Goal: Information Seeking & Learning: Learn about a topic

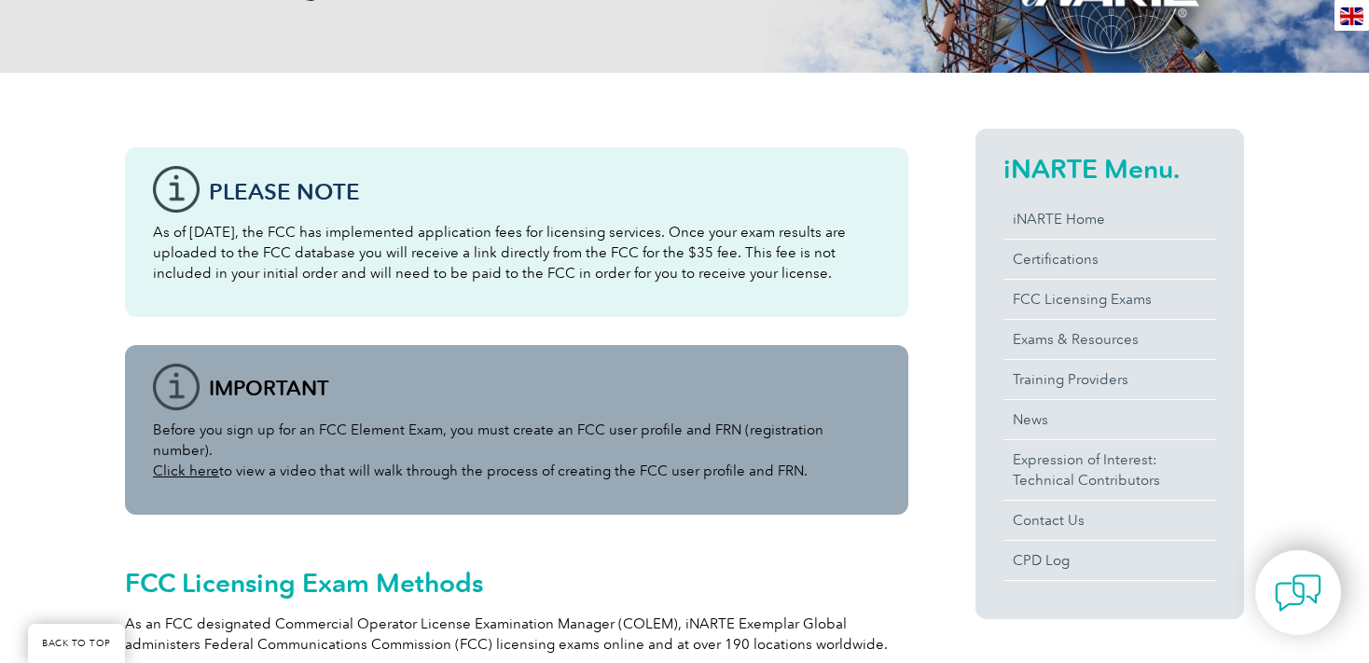
scroll to position [394, 0]
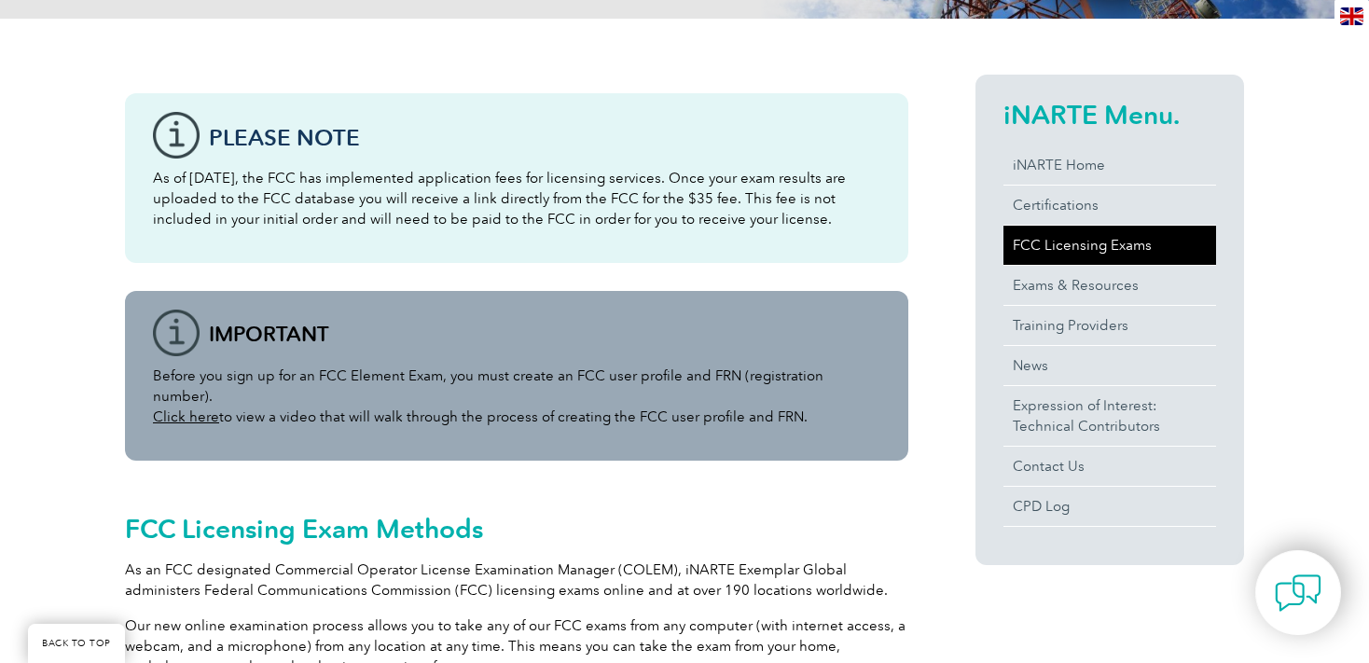
click at [1060, 245] on link "FCC Licensing Exams" at bounding box center [1110, 245] width 213 height 39
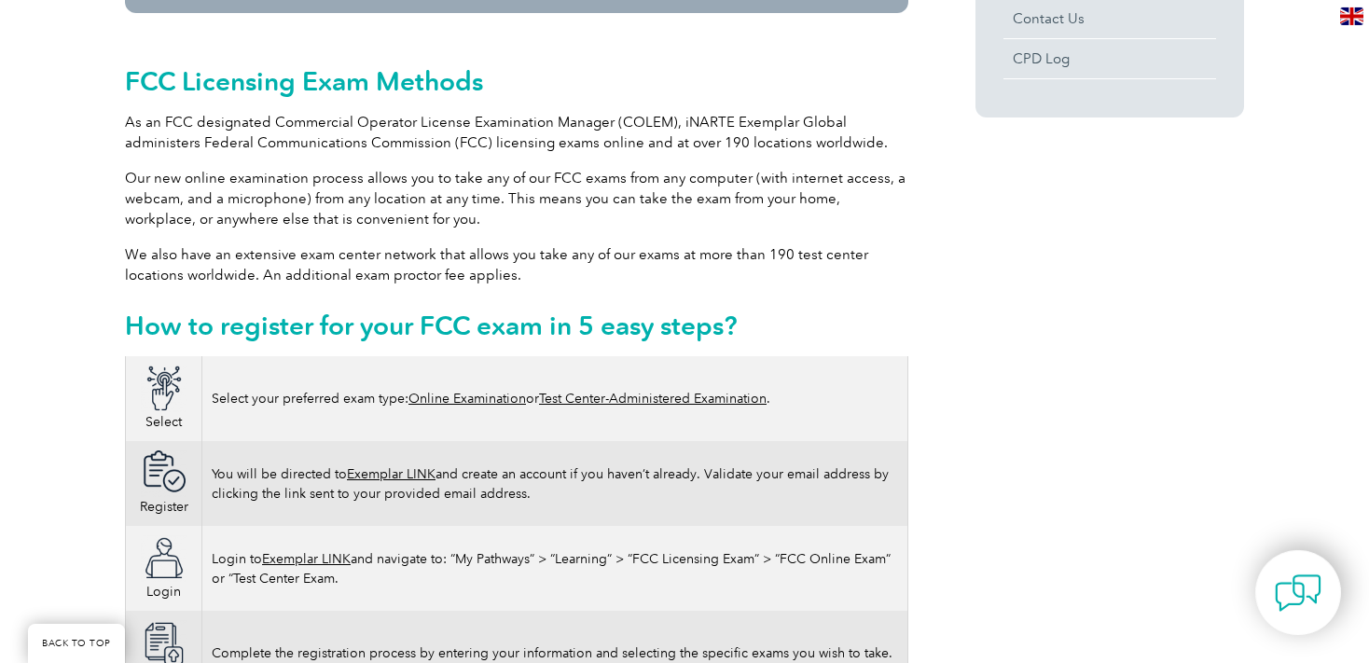
scroll to position [886, 0]
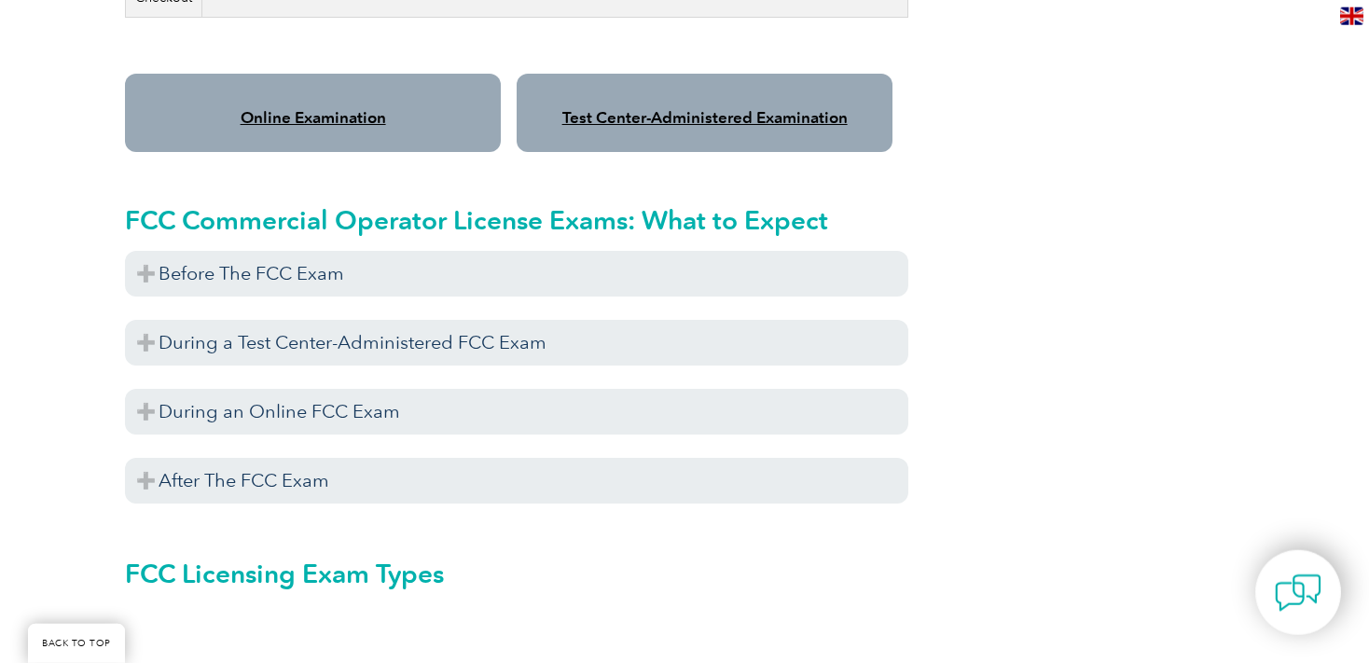
scroll to position [1772, 0]
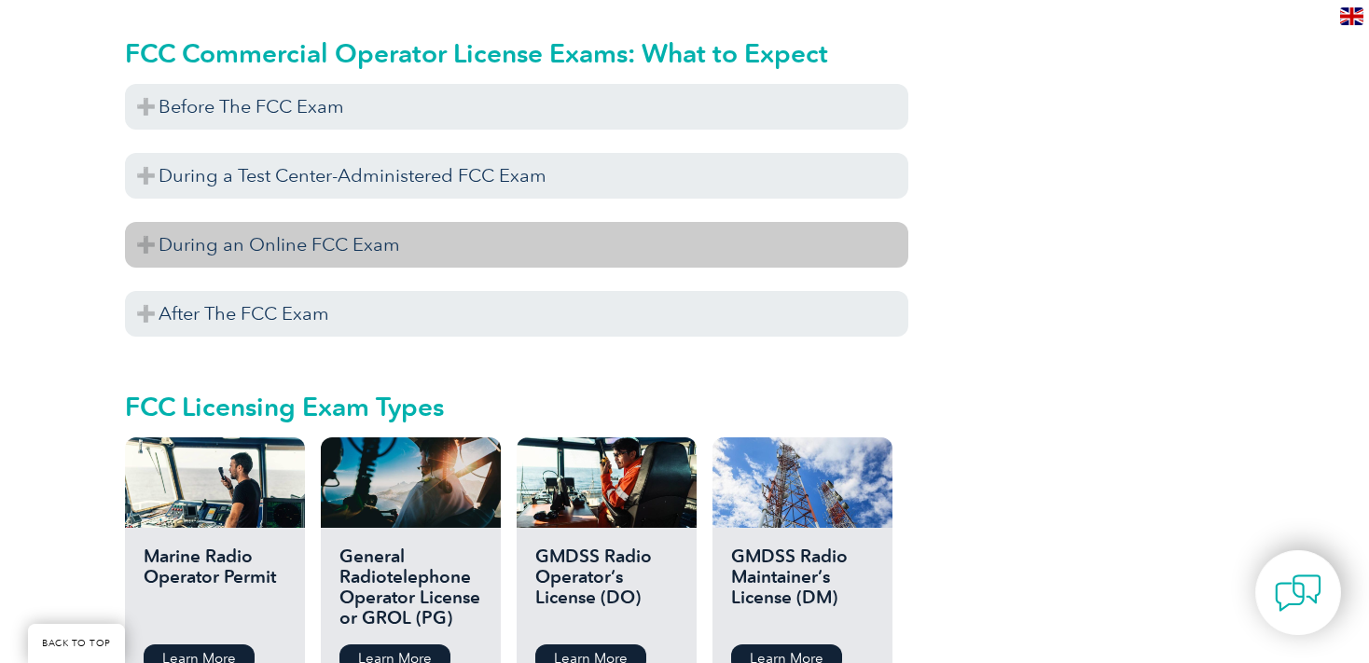
click at [397, 222] on h3 "During an Online FCC Exam" at bounding box center [517, 245] width 784 height 46
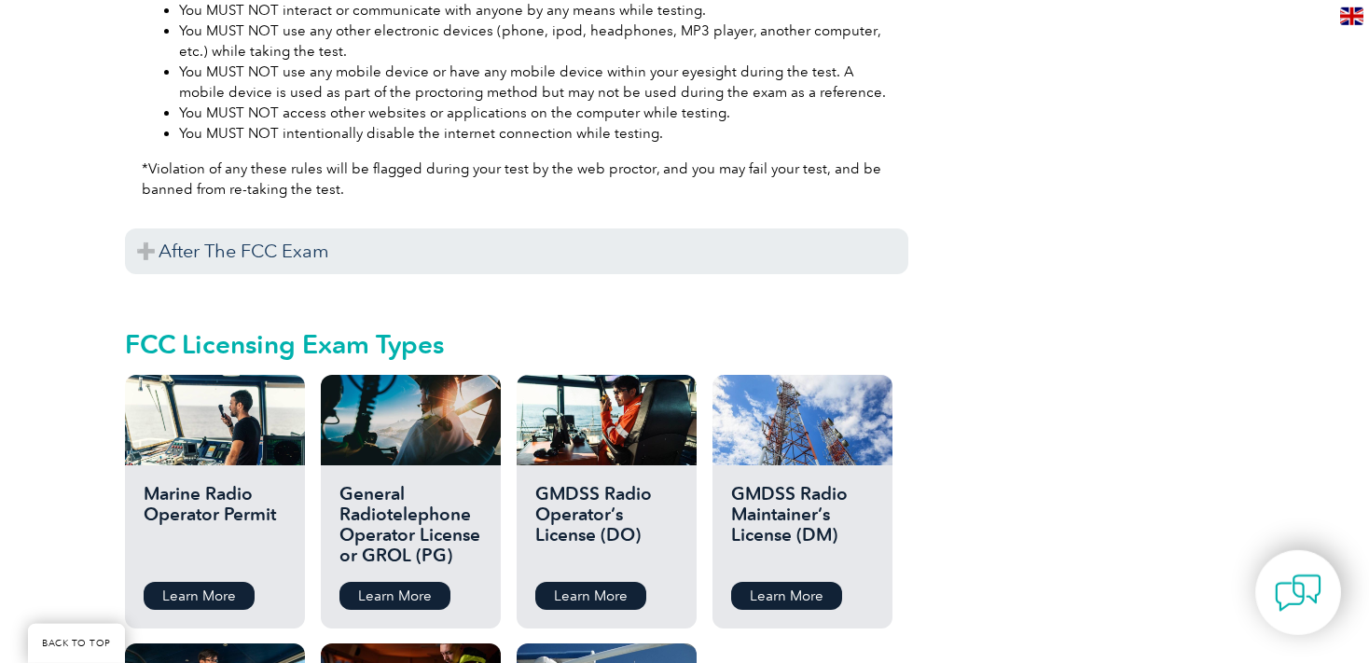
scroll to position [2561, 0]
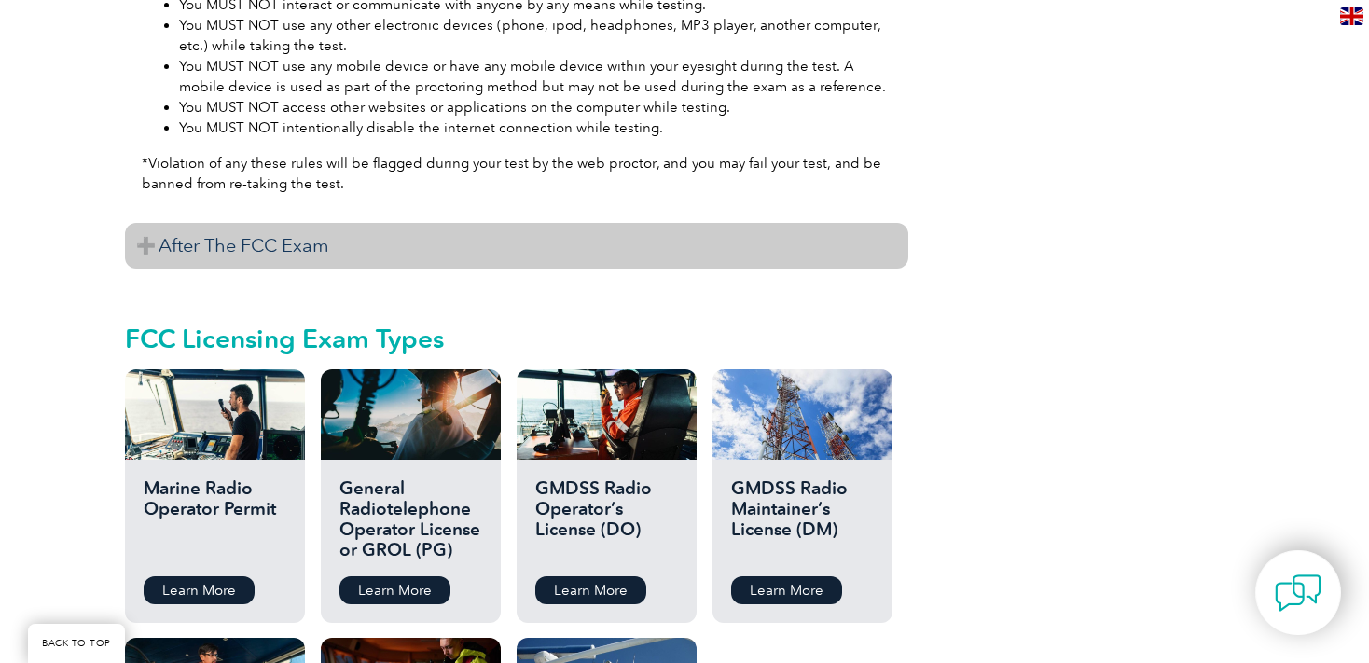
click at [327, 223] on h3 "After The FCC Exam" at bounding box center [517, 246] width 784 height 46
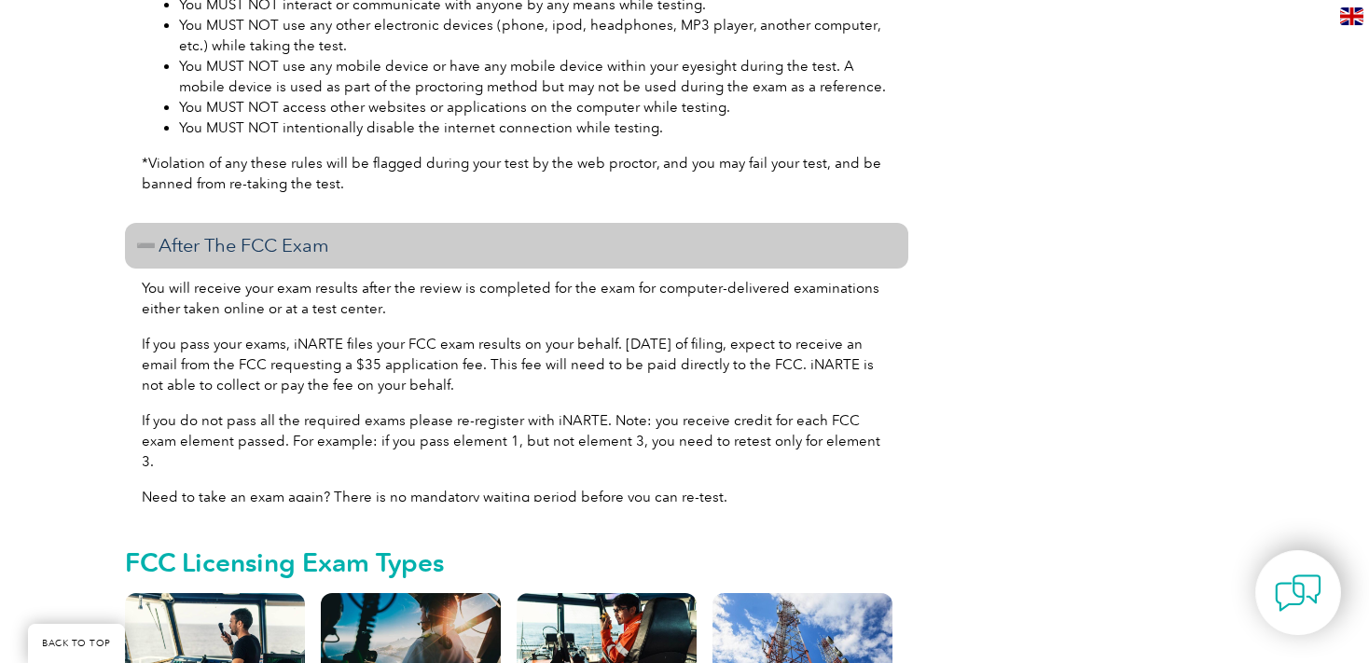
scroll to position [3152, 0]
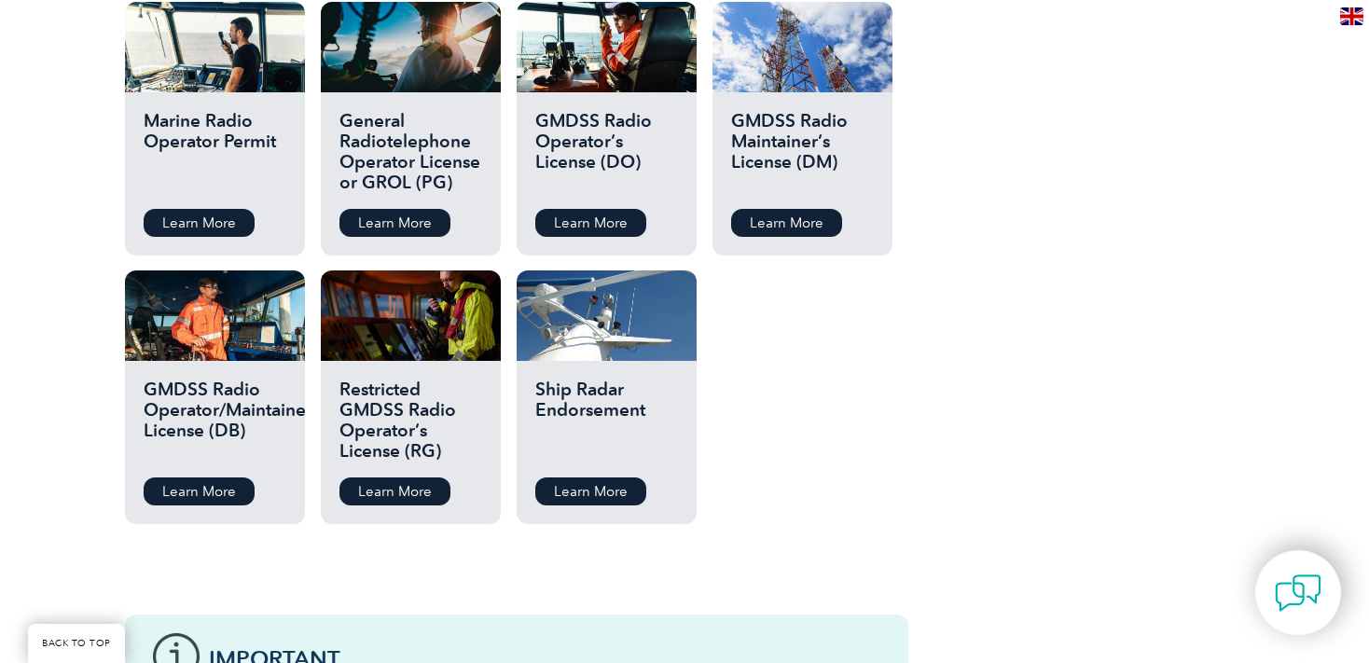
click at [190, 133] on h2 "Marine Radio Operator Permit" at bounding box center [215, 153] width 143 height 84
click at [198, 116] on h2 "Marine Radio Operator Permit" at bounding box center [215, 153] width 143 height 84
click at [209, 209] on link "Learn More" at bounding box center [199, 223] width 111 height 28
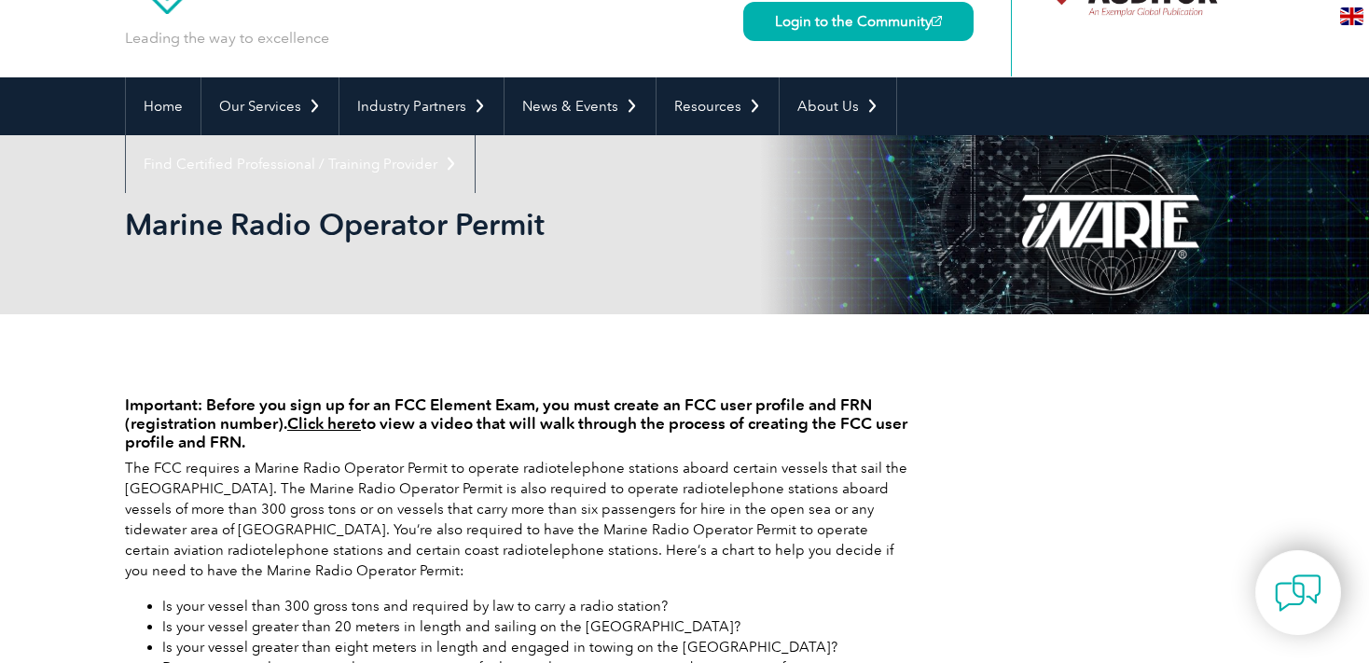
scroll to position [197, 0]
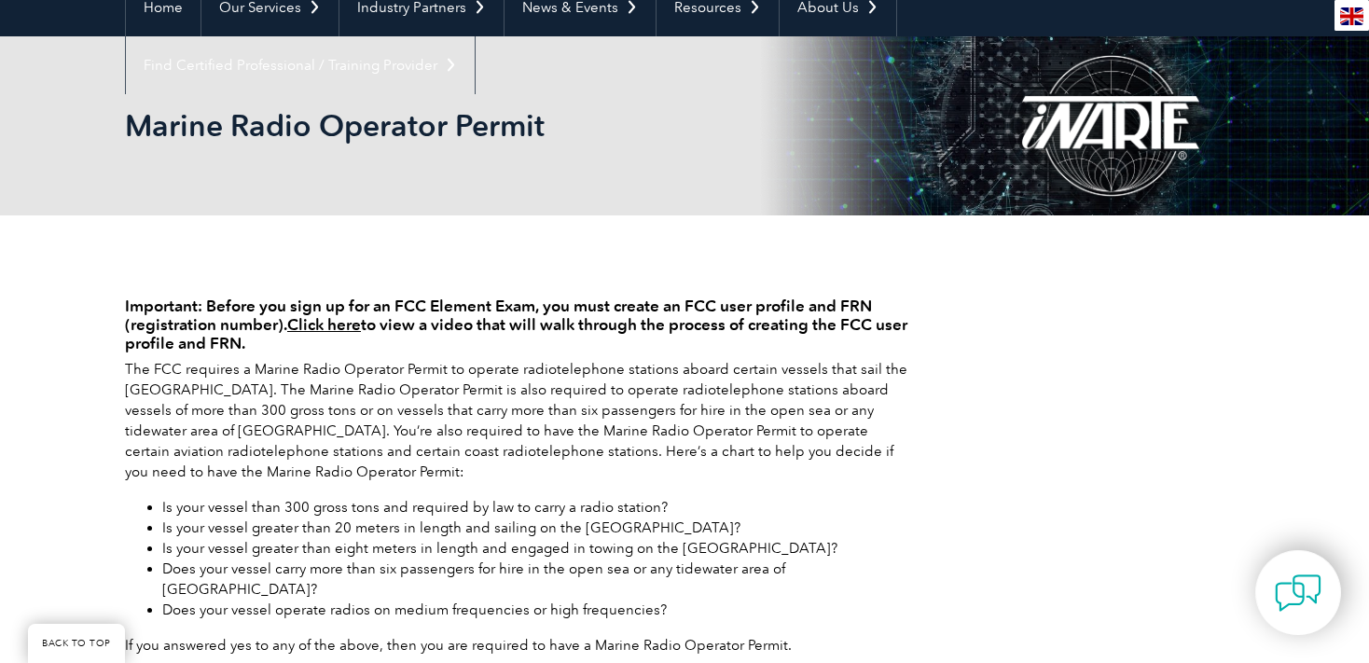
click at [387, 309] on h4 "Important: Before you sign up for an FCC Element Exam, you must create an FCC u…" at bounding box center [517, 325] width 784 height 56
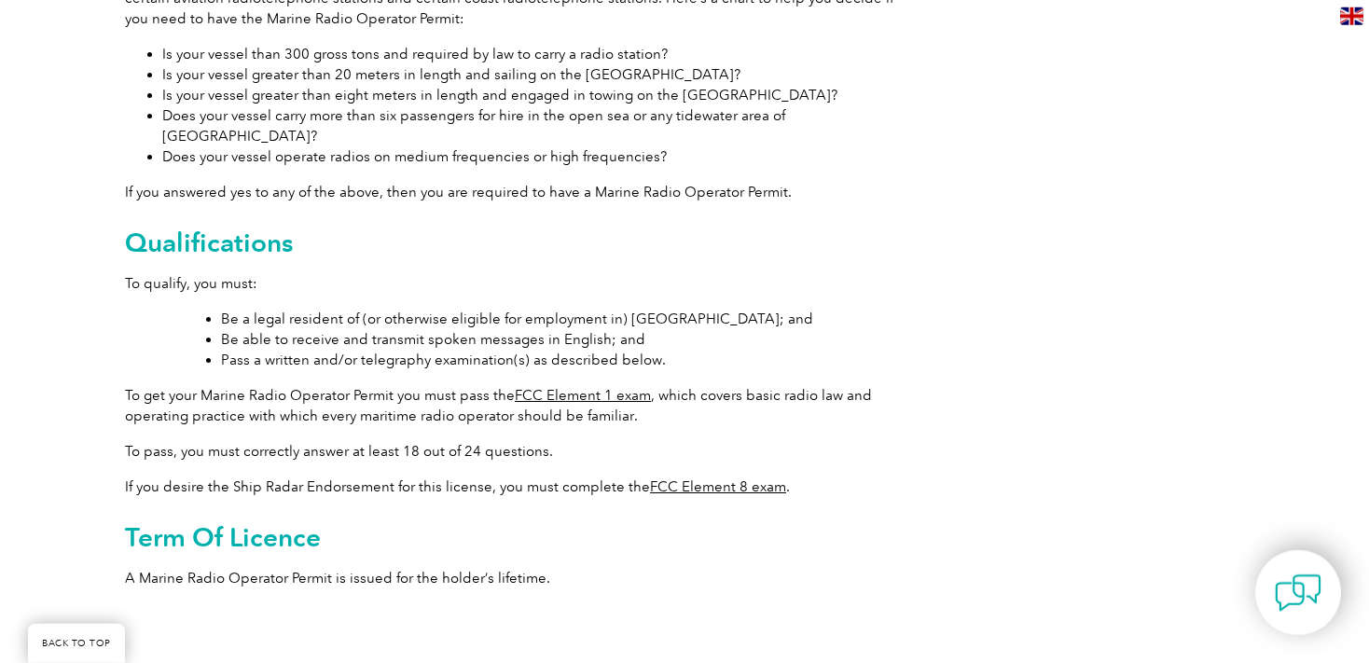
scroll to position [689, 0]
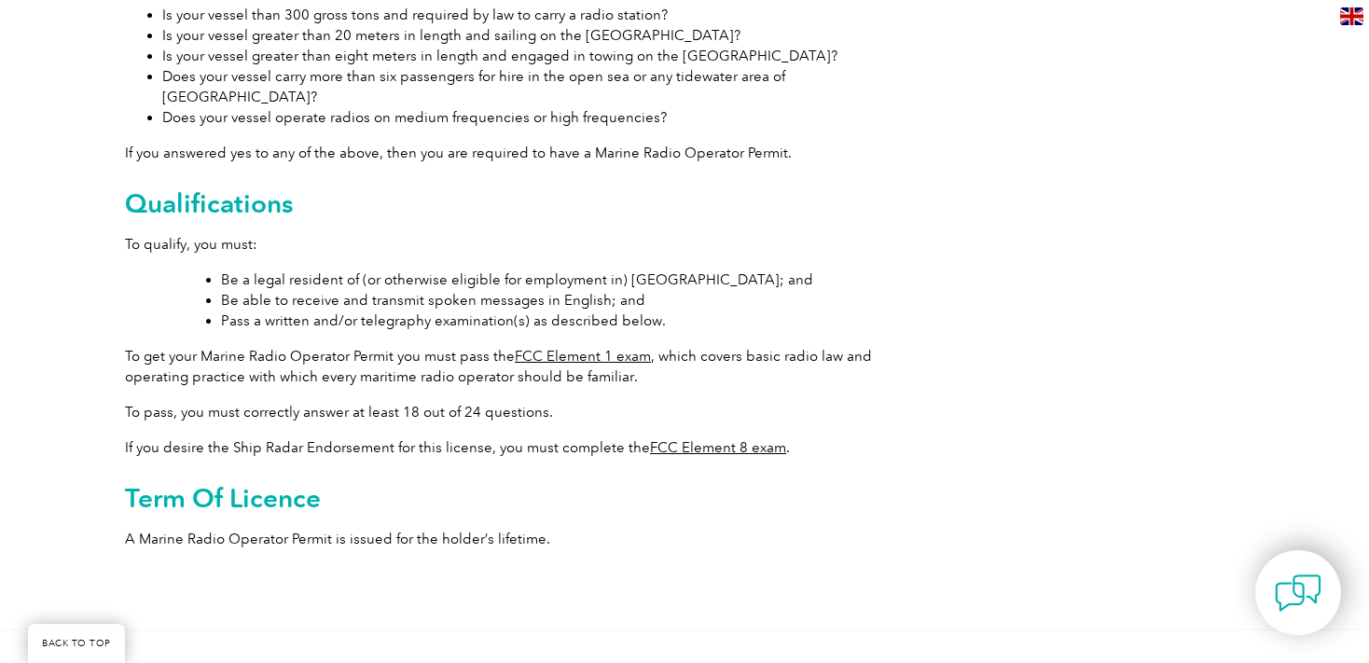
click at [596, 348] on link "FCC Element 1 exam" at bounding box center [583, 356] width 136 height 17
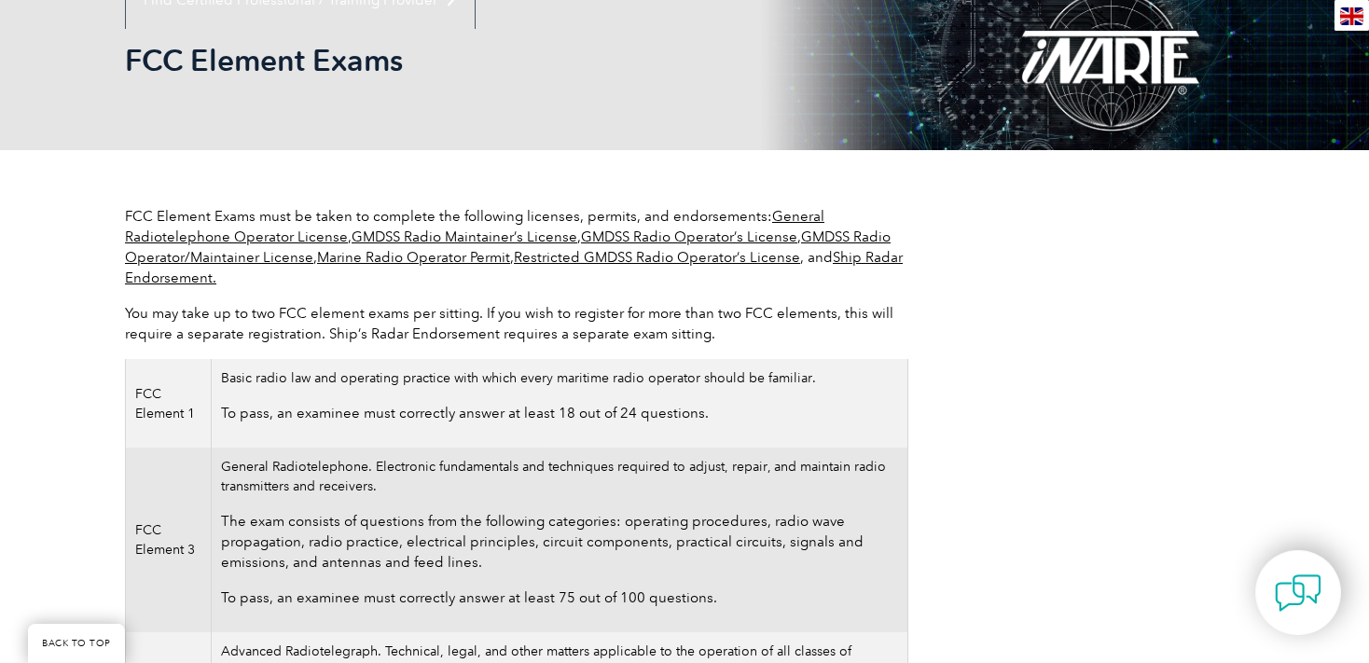
scroll to position [223, 0]
